Goal: Navigation & Orientation: Find specific page/section

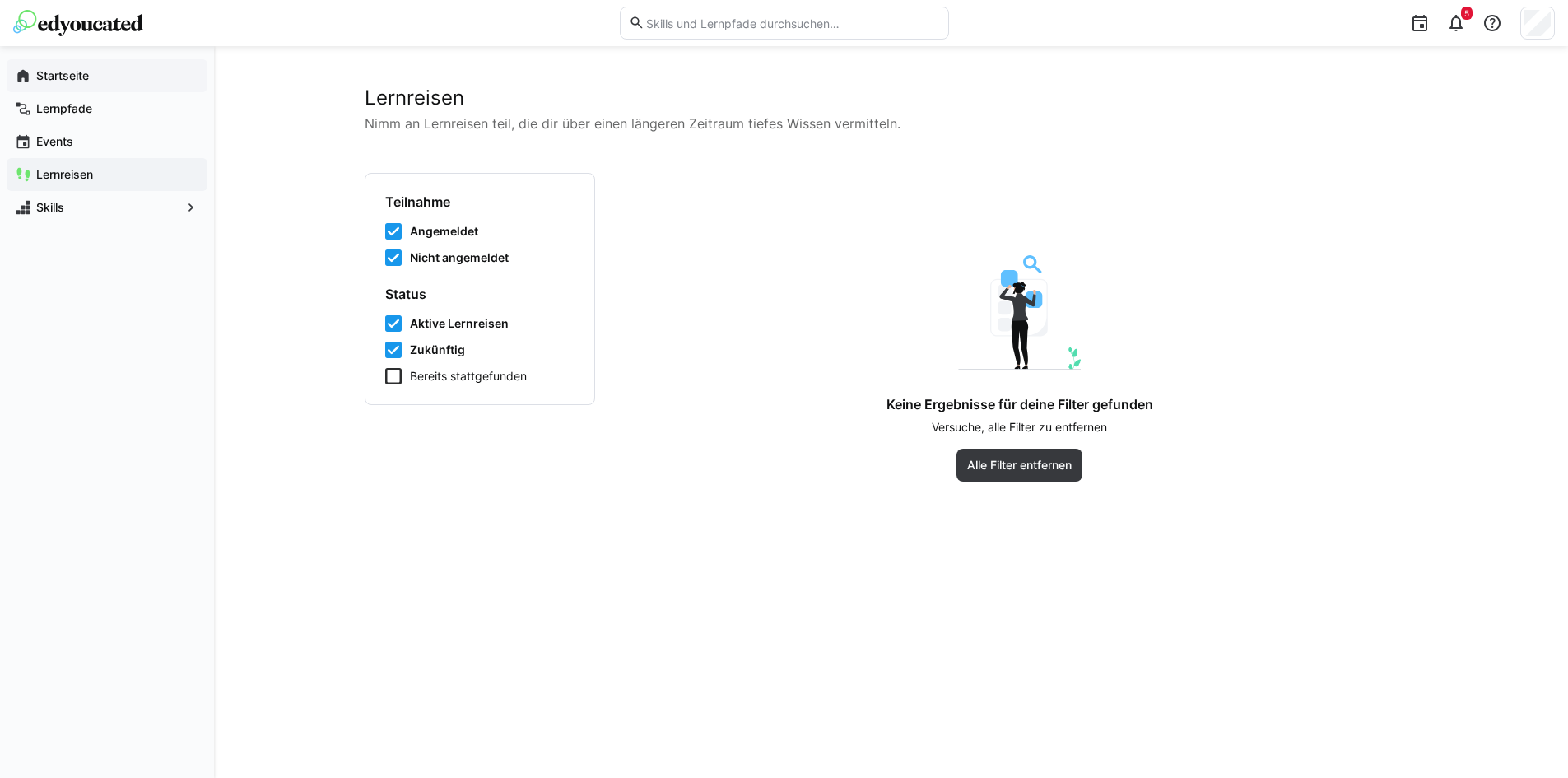
click at [114, 75] on span "Startseite" at bounding box center [116, 75] width 165 height 16
